Goal: Task Accomplishment & Management: Use online tool/utility

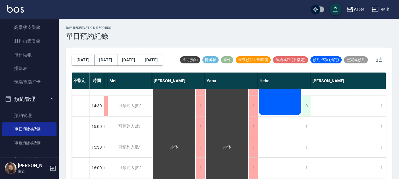
scroll to position [0, 299]
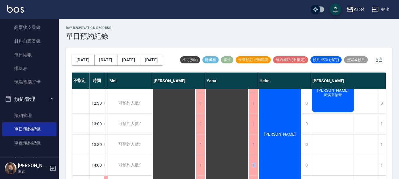
drag, startPoint x: 235, startPoint y: 175, endPoint x: 235, endPoint y: 178, distance: 3.3
click at [235, 178] on div "不指定 時間 Gina Wendy Seven annie Randol Mei Emily Yana Hebe Emma 11:00 11:30 12:00…" at bounding box center [229, 125] width 314 height 107
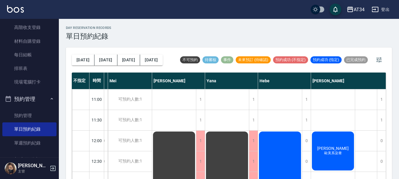
click at [334, 146] on span "蔡孟蒨" at bounding box center [333, 148] width 34 height 5
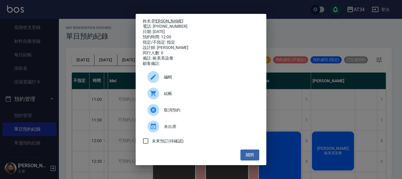
click at [160, 20] on link "蔡孟蒨" at bounding box center [167, 21] width 31 height 5
click at [251, 159] on button "關閉" at bounding box center [249, 154] width 19 height 11
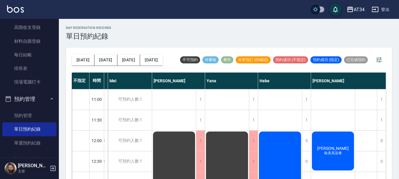
click at [331, 148] on span "蔡孟蒨" at bounding box center [333, 148] width 34 height 5
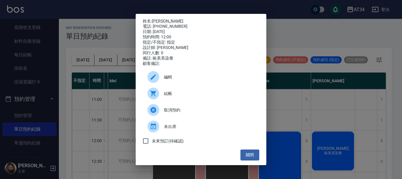
click at [173, 96] on span "結帳" at bounding box center [209, 93] width 91 height 6
click at [247, 159] on button "關閉" at bounding box center [249, 154] width 19 height 11
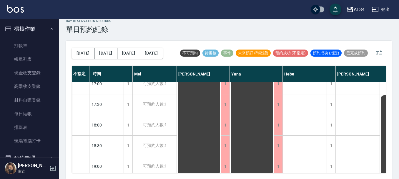
scroll to position [266, 272]
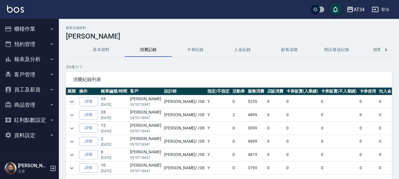
click at [74, 103] on icon "expand row" at bounding box center [71, 101] width 7 height 7
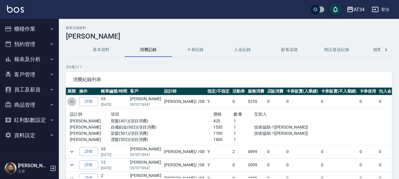
click at [74, 103] on icon "expand row" at bounding box center [71, 101] width 7 height 7
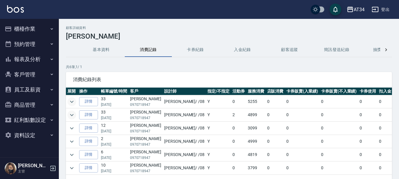
click at [70, 116] on icon "expand row" at bounding box center [71, 114] width 7 height 7
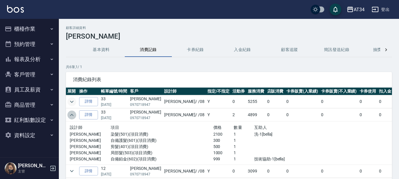
click at [70, 116] on icon "expand row" at bounding box center [71, 114] width 7 height 7
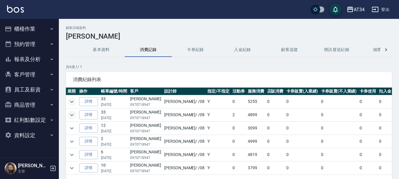
click at [72, 114] on icon "expand row" at bounding box center [71, 114] width 7 height 7
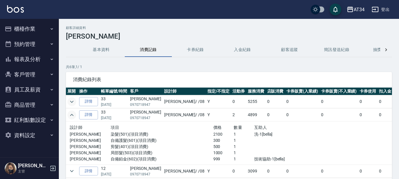
click at [72, 114] on icon "expand row" at bounding box center [72, 115] width 4 height 2
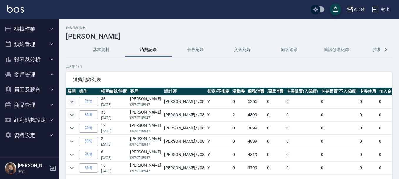
click at [71, 100] on icon "expand row" at bounding box center [71, 101] width 7 height 7
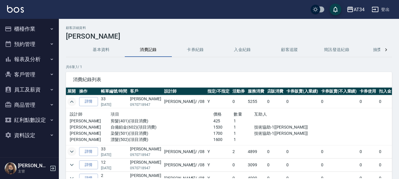
click at [69, 101] on icon "expand row" at bounding box center [71, 101] width 7 height 7
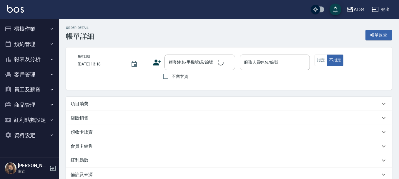
type input "[DATE] 12:00"
type input "Emma-08"
type input "歐美系染膏"
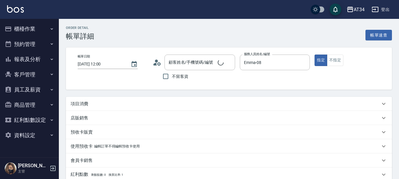
click at [106, 105] on div "項目消費" at bounding box center [226, 104] width 310 height 6
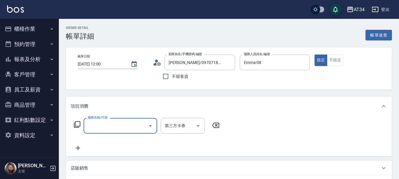
type input "蔡孟蒨/0970718947/0970718947"
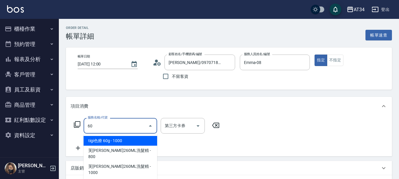
type input "602"
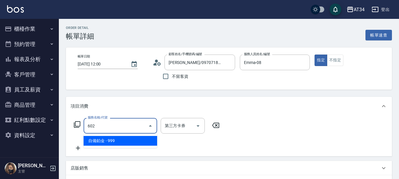
type input "90"
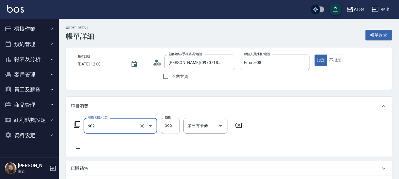
type input "自備鉑金(602)"
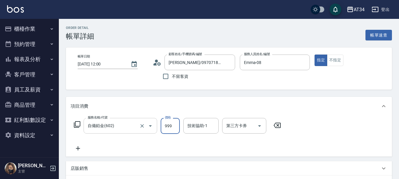
type input "0"
type input "15"
type input "10"
type input "1530"
type input "150"
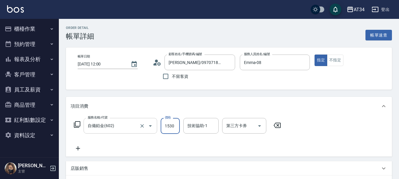
type input "1530"
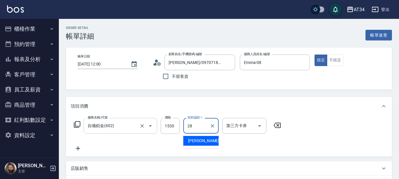
type input "劉城鈺-28"
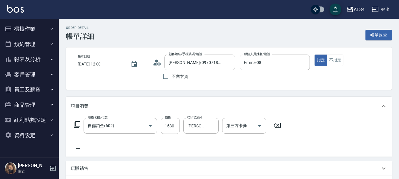
click at [77, 147] on icon at bounding box center [78, 148] width 15 height 7
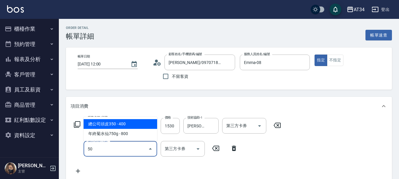
type input "501"
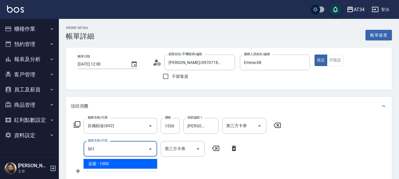
type input "250"
type input "染髮(501)"
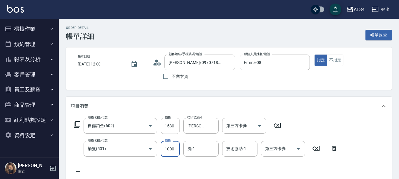
type input "150"
type input "200"
type input "170"
type input "2000"
type input "350"
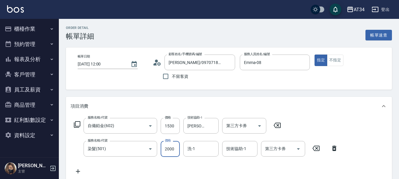
type input "2000"
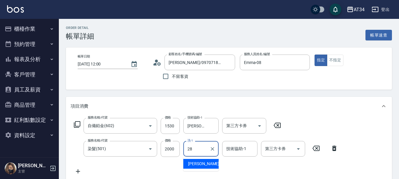
type input "劉城鈺-28"
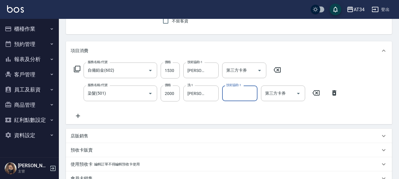
scroll to position [59, 0]
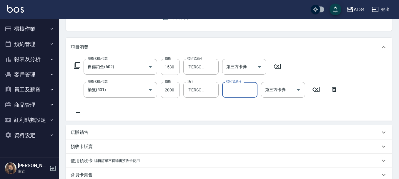
click at [80, 114] on icon at bounding box center [78, 112] width 15 height 7
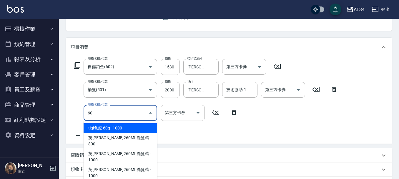
type input "601"
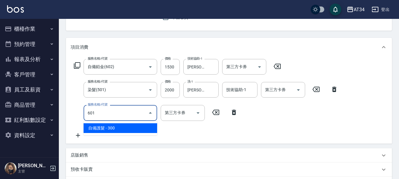
type input "380"
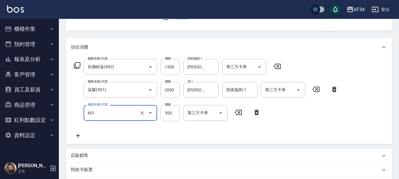
type input "自備護髮(601)"
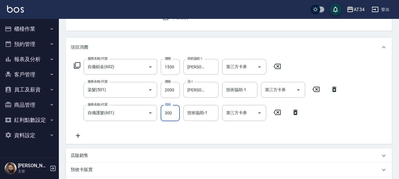
click at [79, 136] on icon at bounding box center [78, 135] width 15 height 7
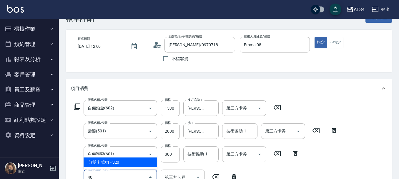
scroll to position [19, 0]
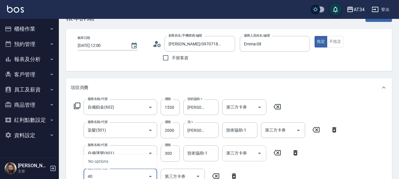
type input "401"
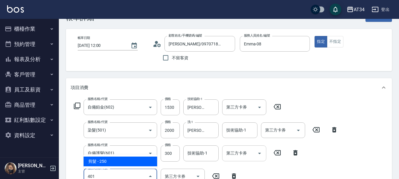
type input "400"
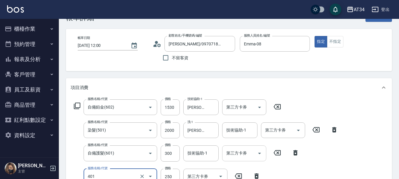
type input "剪髮(401)"
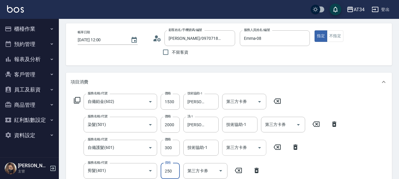
type input "5"
type input "380"
type input "500"
type input "430"
type input "500"
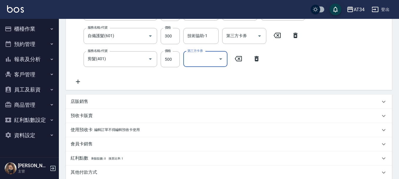
scroll to position [253, 0]
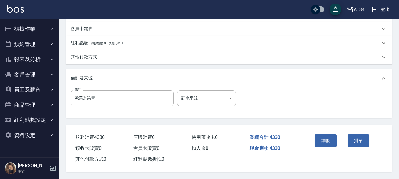
click at [329, 145] on div "結帳" at bounding box center [328, 145] width 33 height 26
click at [328, 142] on button "結帳" at bounding box center [326, 140] width 22 height 12
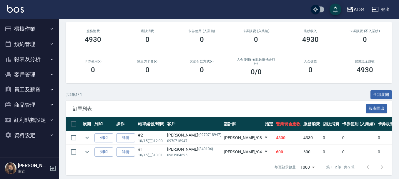
scroll to position [47, 0]
